Goal: Obtain resource: Obtain resource

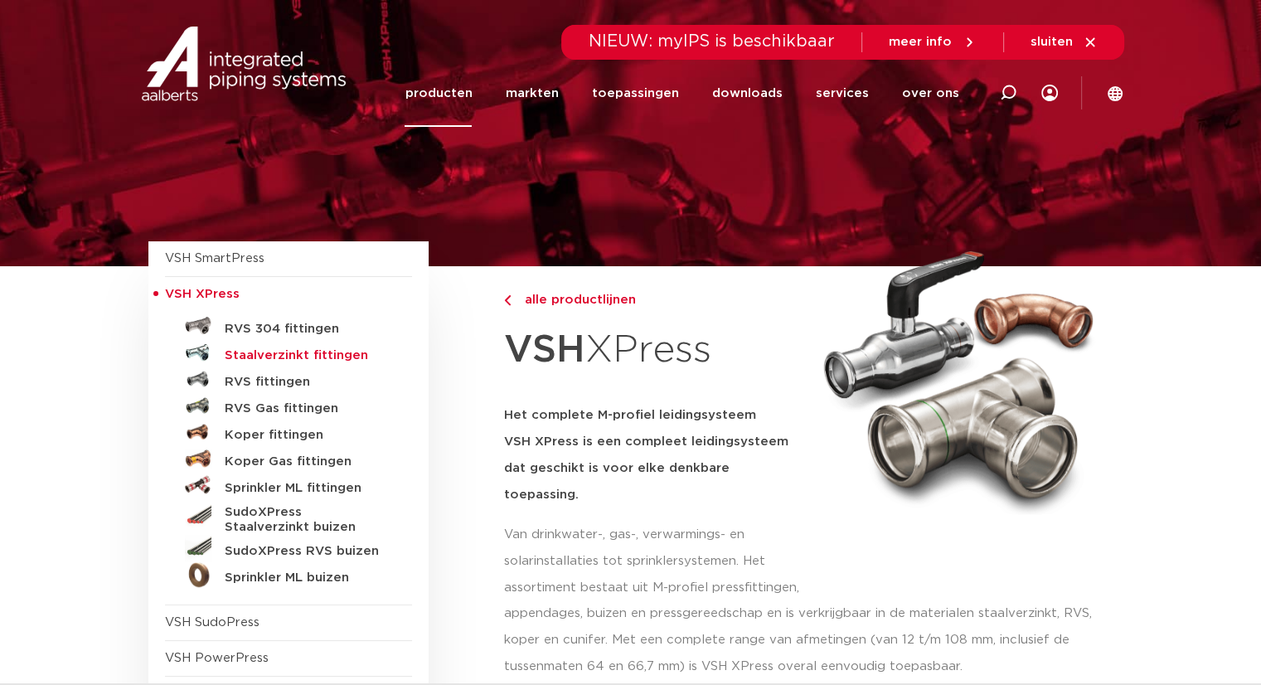
click at [265, 356] on h5 "Staalverzinkt fittingen" at bounding box center [307, 355] width 164 height 15
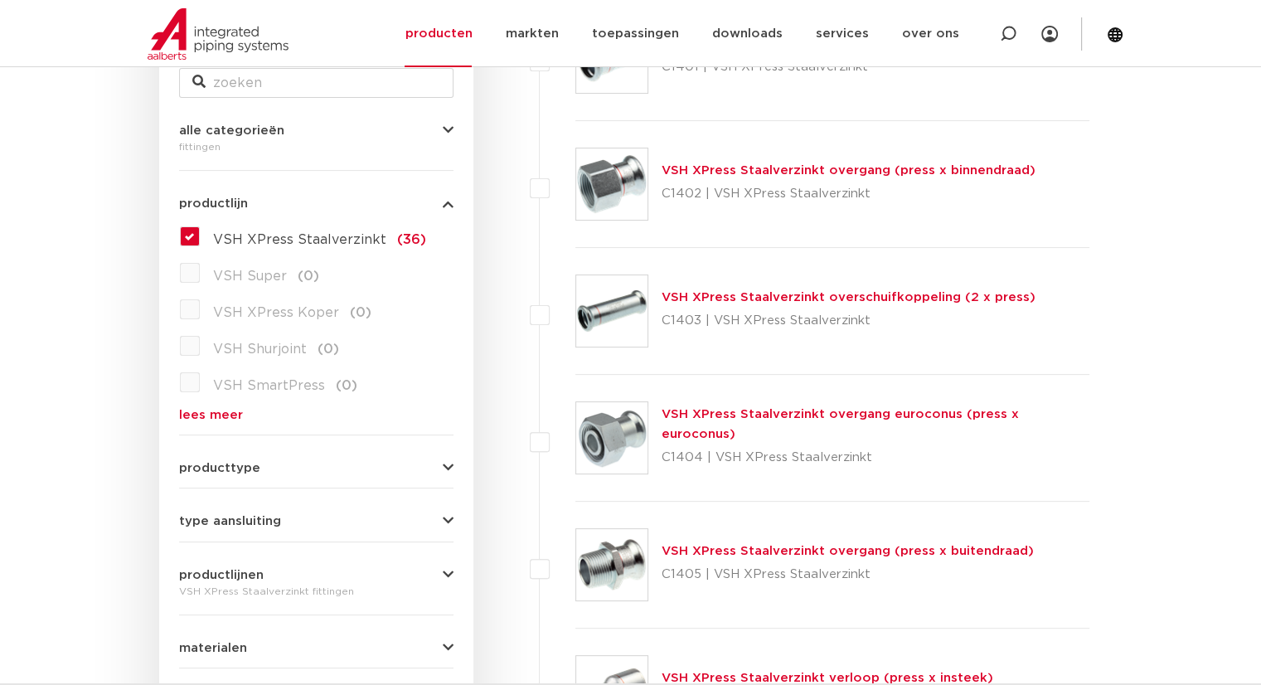
scroll to position [257, 0]
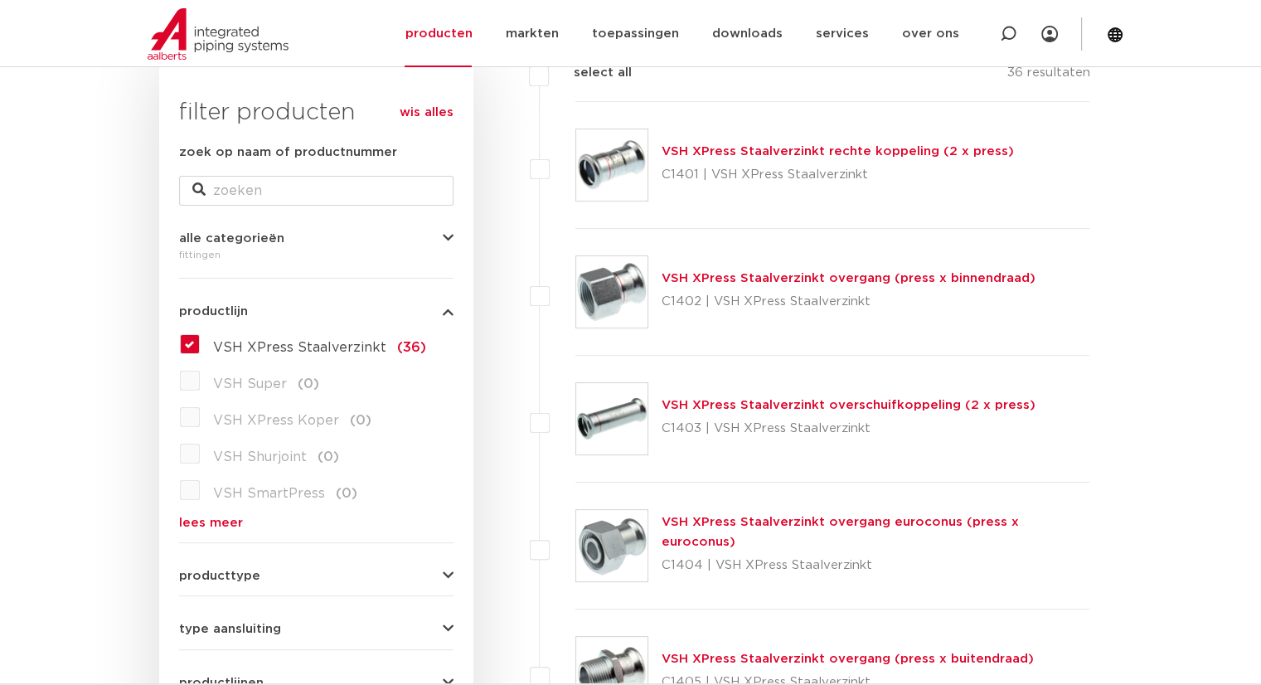
click at [913, 279] on link "VSH XPress Staalverzinkt overgang (press x binnendraad)" at bounding box center [848, 278] width 374 height 12
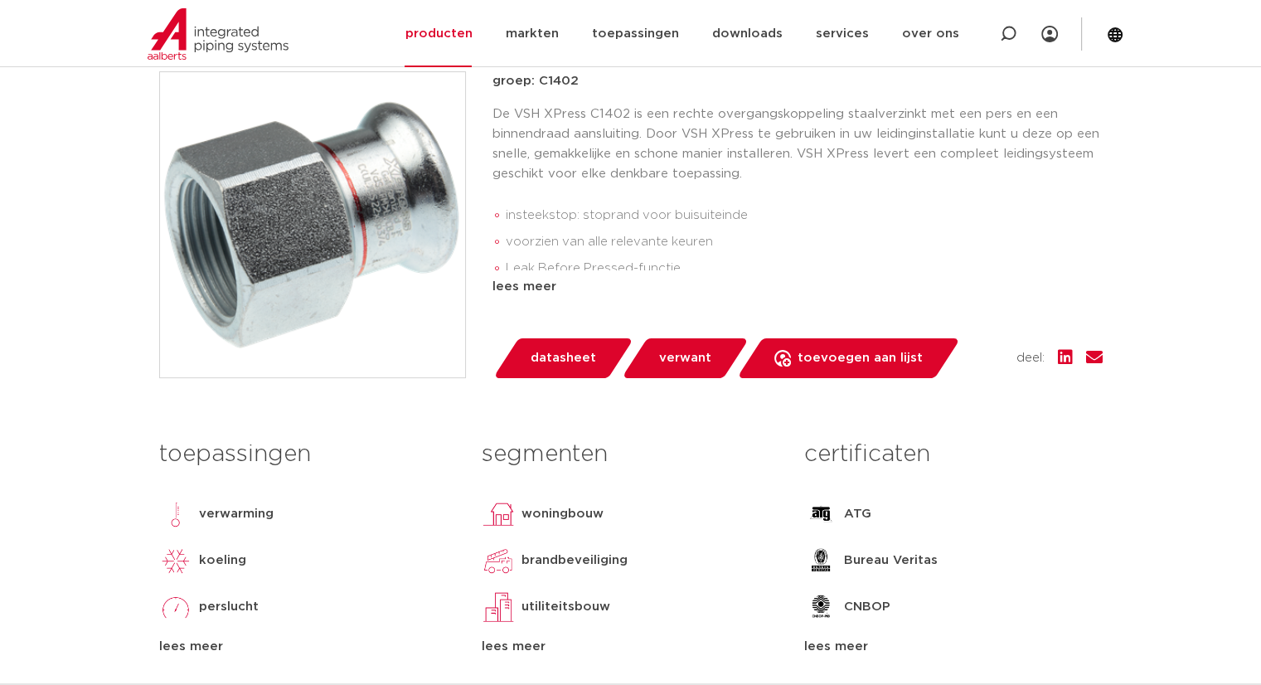
scroll to position [414, 0]
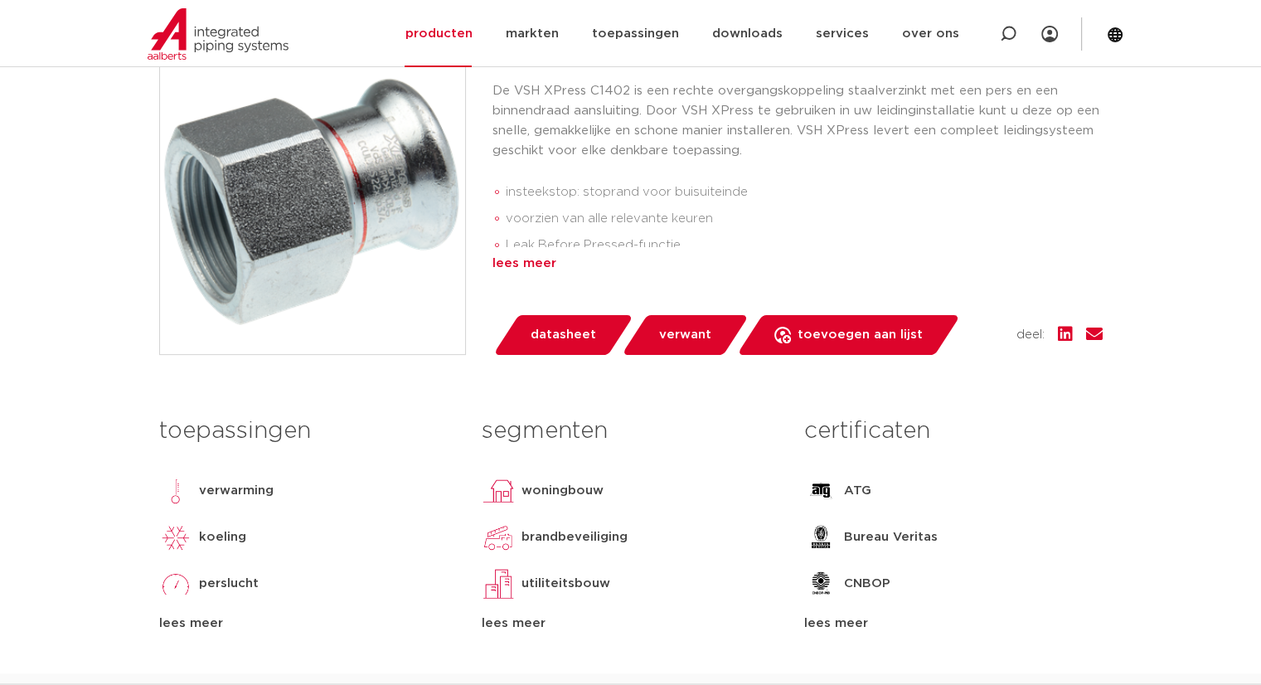
click at [538, 264] on div "lees meer" at bounding box center [797, 264] width 610 height 20
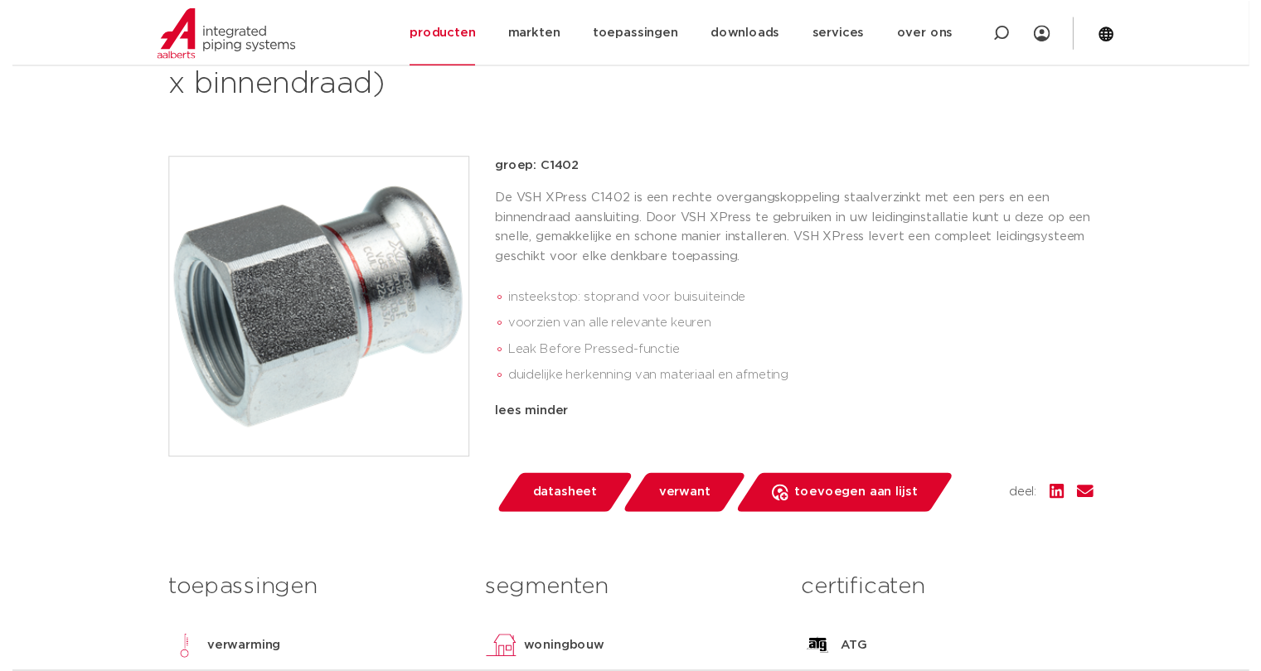
scroll to position [332, 0]
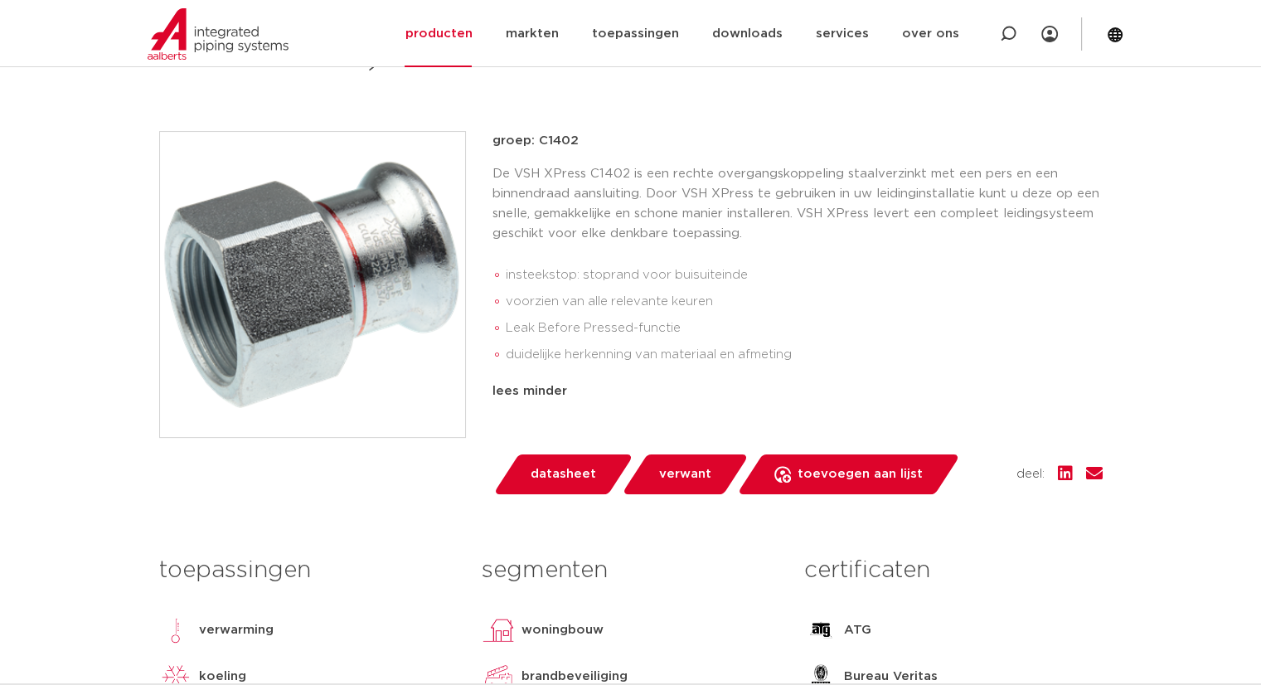
click at [572, 471] on span "datasheet" at bounding box center [562, 474] width 65 height 27
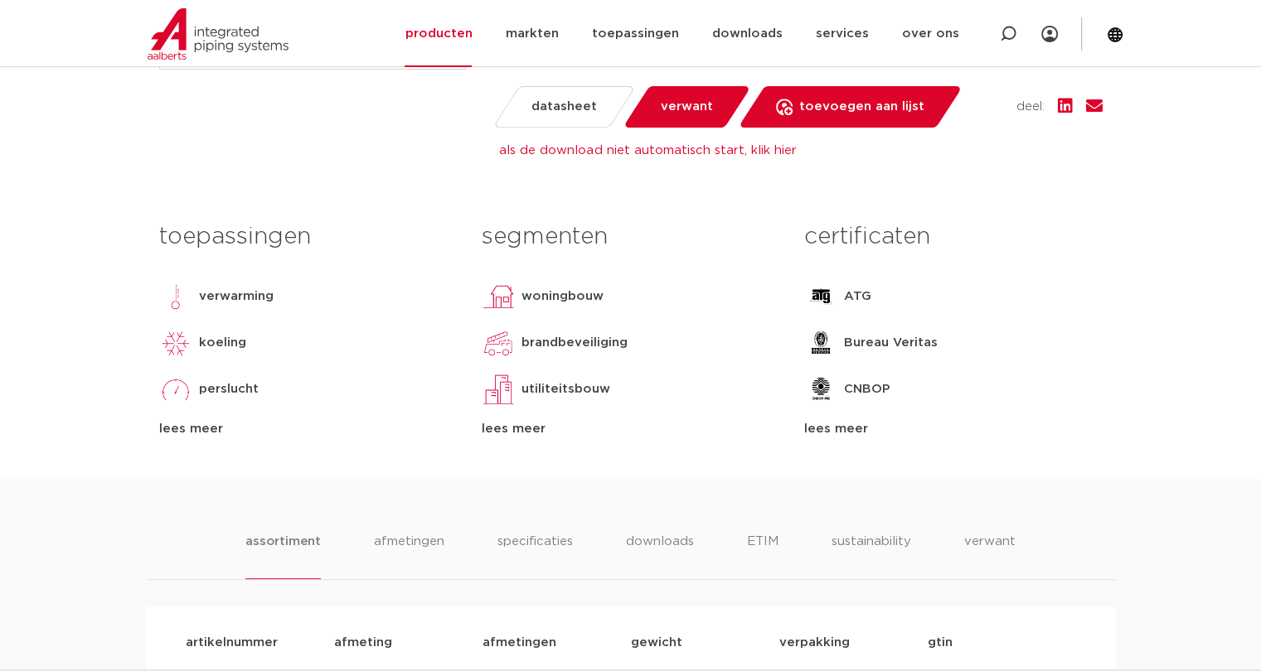
scroll to position [746, 0]
